Goal: Navigation & Orientation: Find specific page/section

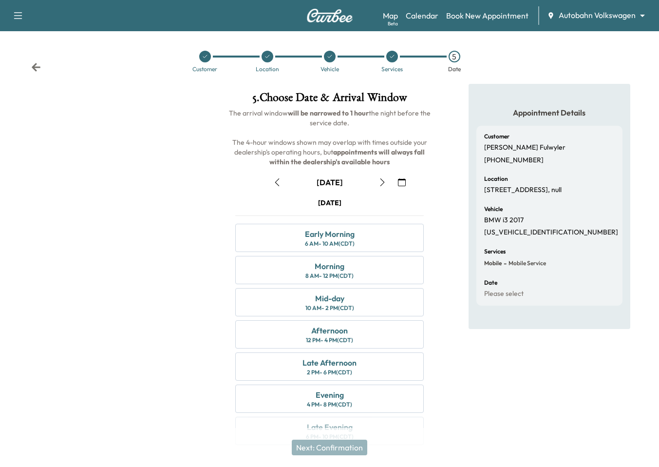
scroll to position [20, 0]
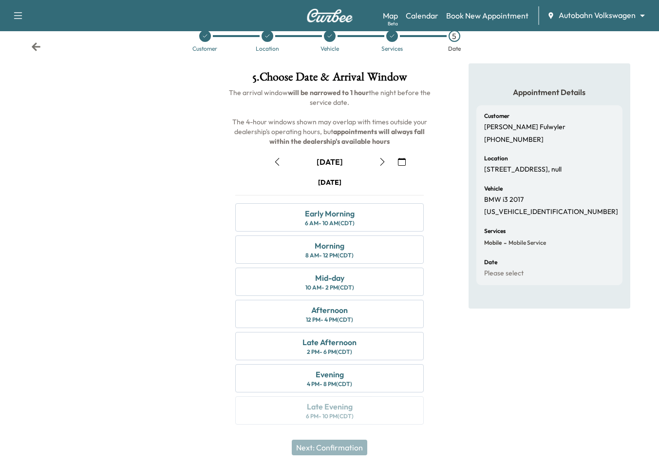
click at [592, 17] on body "Support Log Out Map Beta Calendar Book New Appointment Autobahn Volkswagen ****…" at bounding box center [329, 213] width 659 height 467
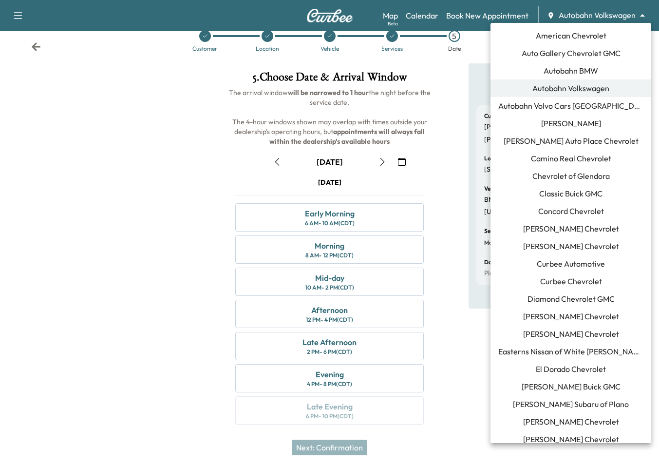
click at [562, 234] on span "[PERSON_NAME] Chevrolet" at bounding box center [571, 229] width 96 height 12
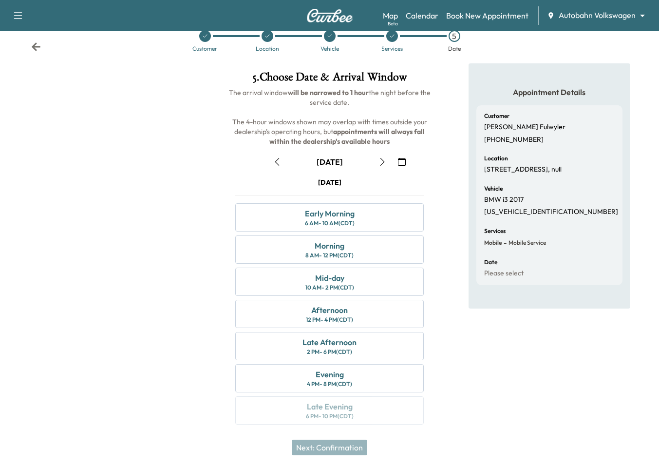
scroll to position [0, 0]
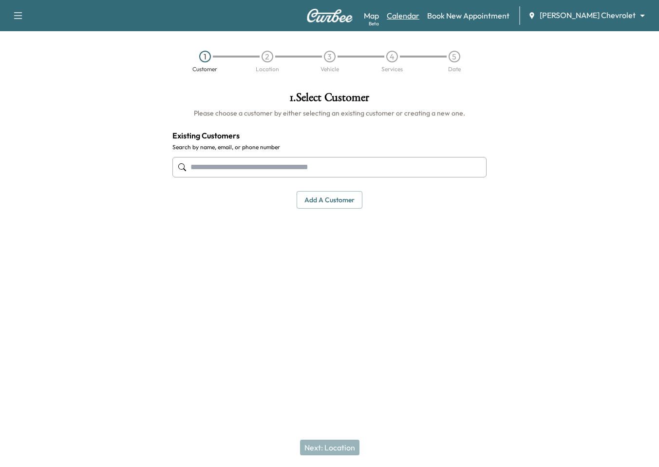
click at [420, 12] on link "Calendar" at bounding box center [403, 16] width 33 height 12
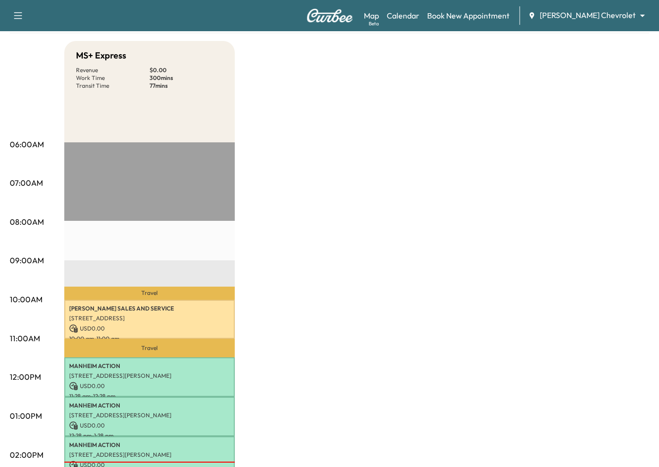
scroll to position [88, 0]
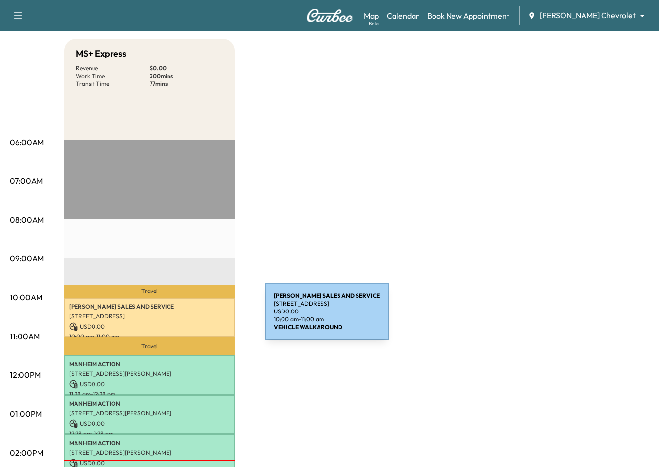
click at [192, 317] on p "[STREET_ADDRESS]" at bounding box center [149, 316] width 161 height 8
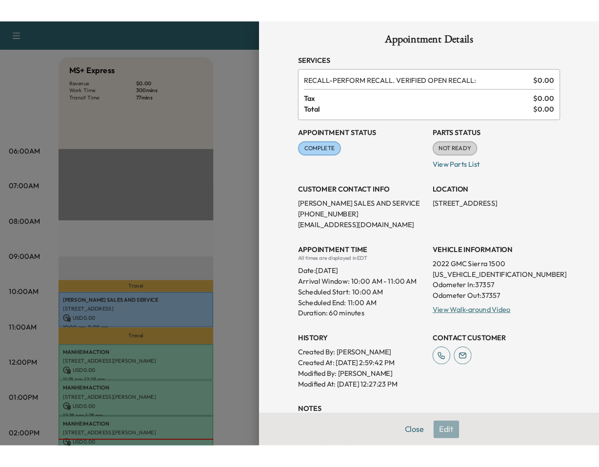
scroll to position [0, 0]
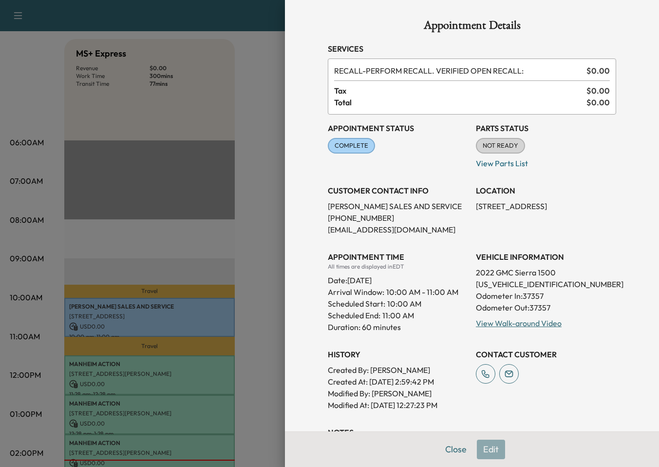
click at [227, 109] on div at bounding box center [329, 233] width 659 height 467
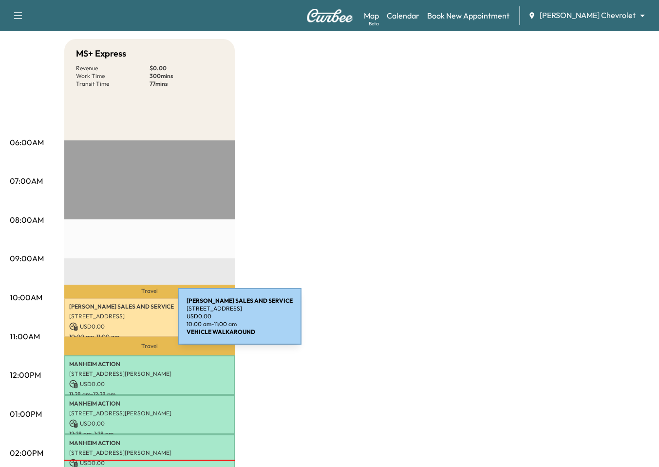
click at [105, 322] on p "USD 0.00" at bounding box center [149, 326] width 161 height 9
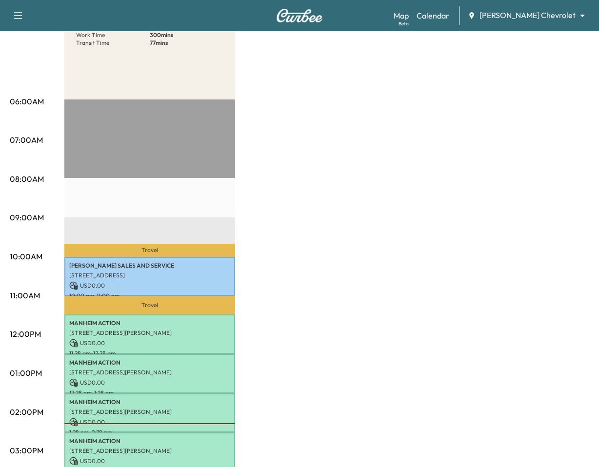
scroll to position [166, 0]
